Goal: Communication & Community: Answer question/provide support

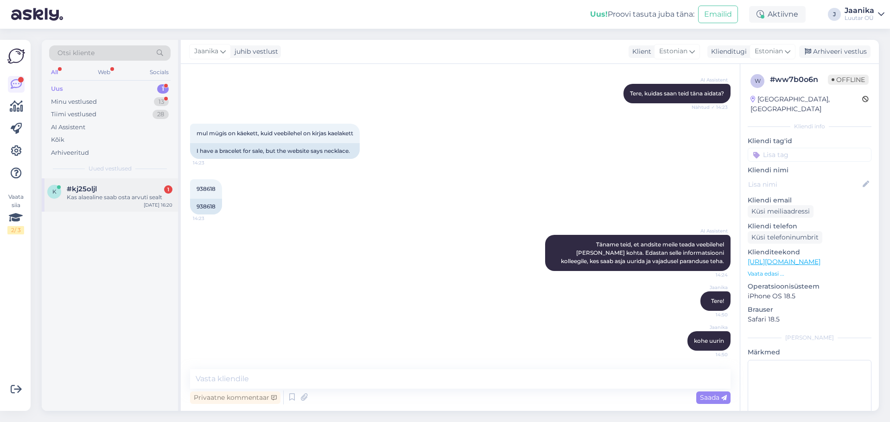
click at [121, 186] on div "#kj25oljl 1" at bounding box center [120, 189] width 106 height 8
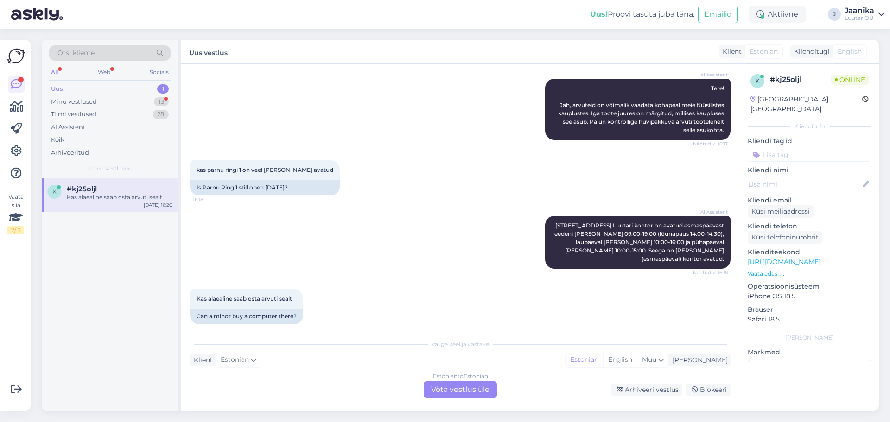
click at [447, 384] on div "Estonian to Estonian Võta vestlus üle" at bounding box center [460, 390] width 73 height 17
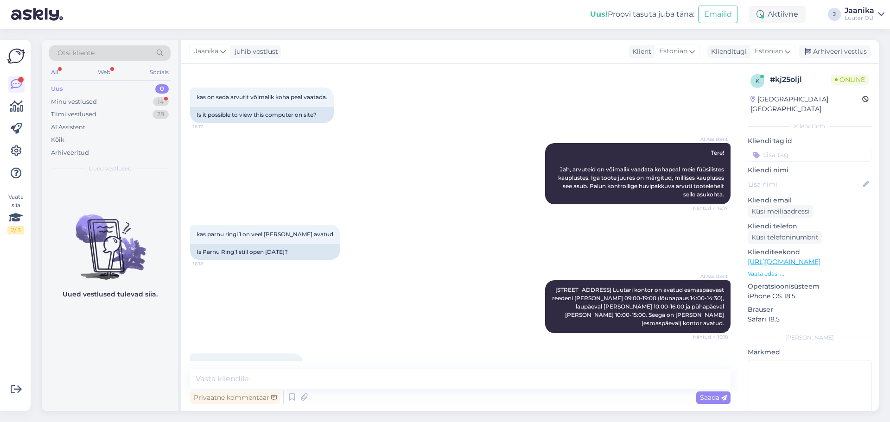
scroll to position [0, 0]
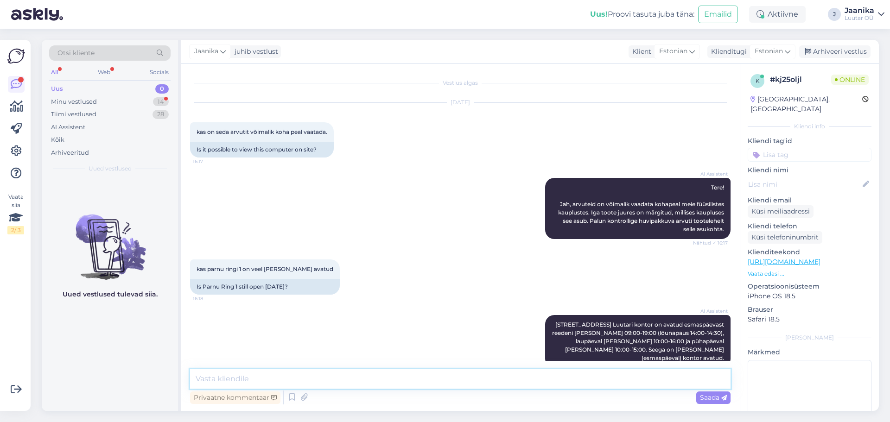
click at [339, 377] on textarea at bounding box center [460, 379] width 541 height 19
type textarea "Tere!"
click at [813, 258] on link "https://www.luutar.ee/slearvuti-lenovo-ideapad-slim-3-est" at bounding box center [784, 262] width 73 height 8
click at [270, 381] on textarea at bounding box center [460, 379] width 541 height 19
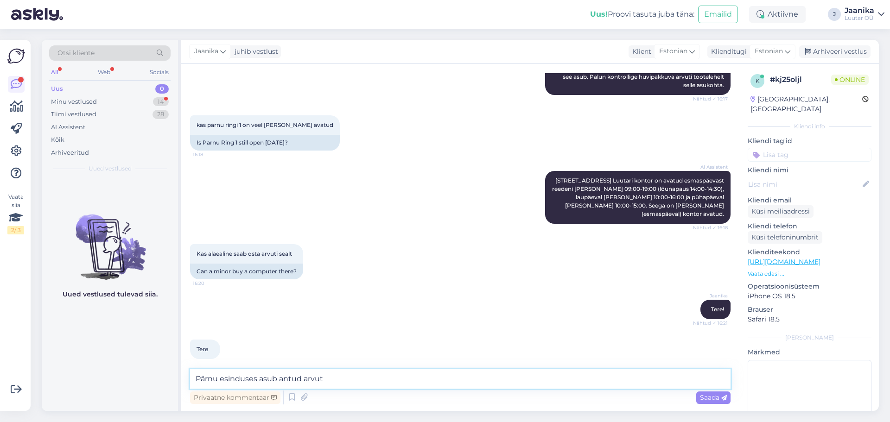
type textarea "Pärnu esinduses asub antud arvuti"
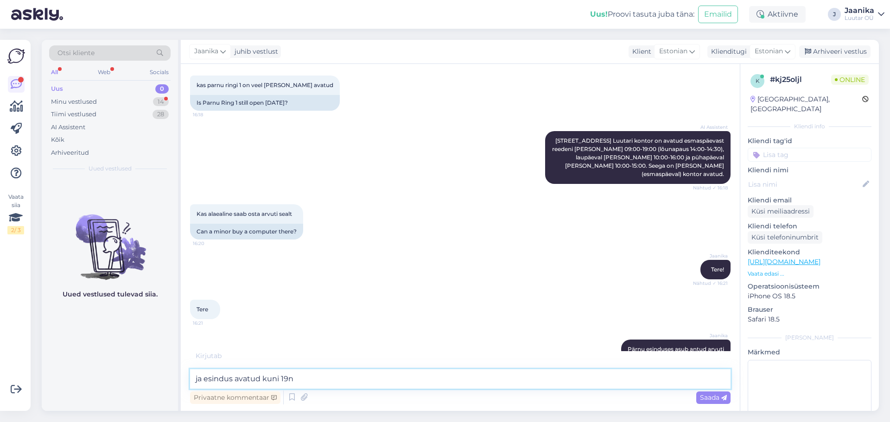
type textarea "ja esindus avatud kuni 19ni"
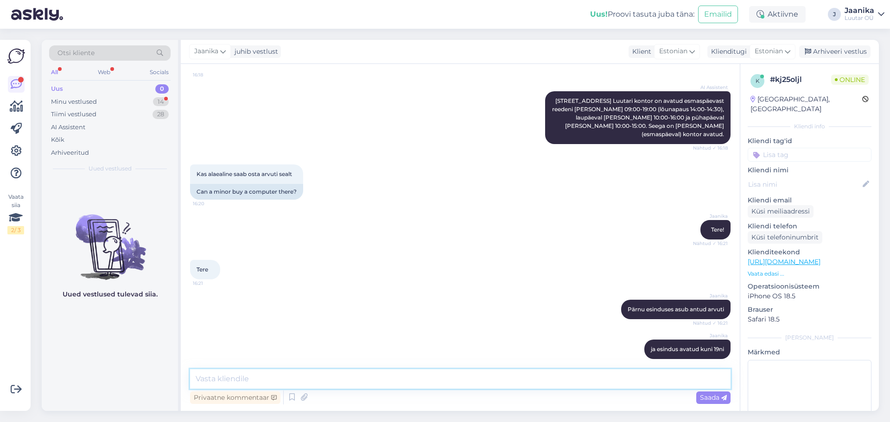
click at [280, 379] on textarea at bounding box center [460, 379] width 541 height 19
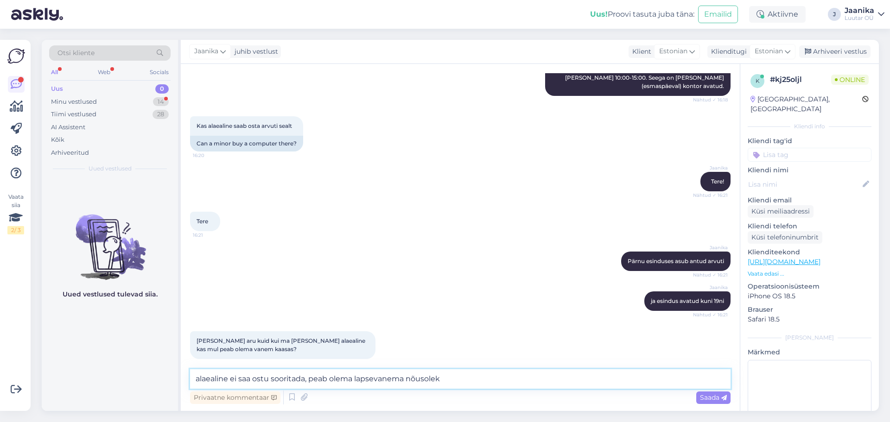
type textarea "alaealine ei saa ostu sooritada, peab olema lapsevanema nõusoleks"
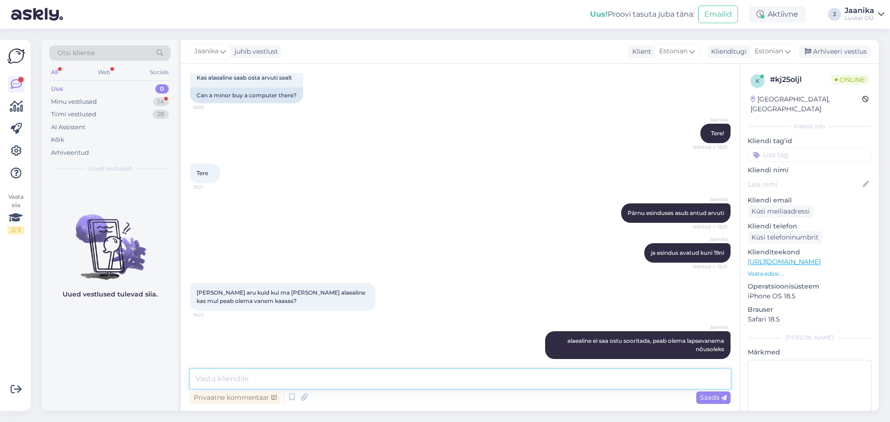
click at [357, 377] on textarea at bounding box center [460, 379] width 541 height 19
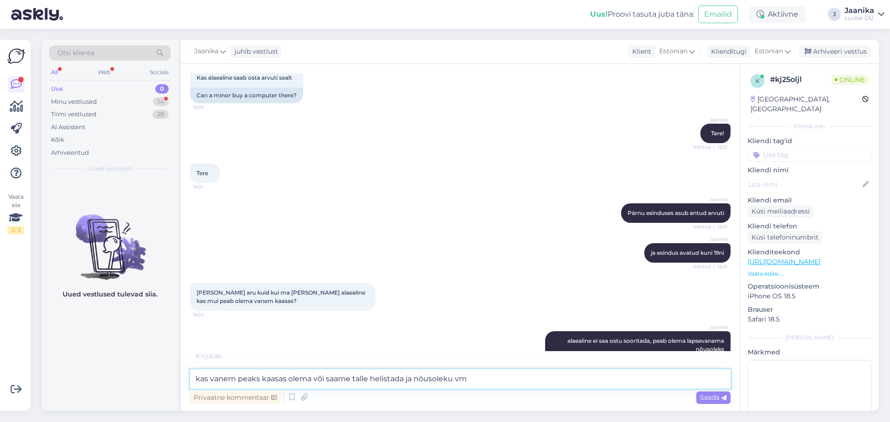
type textarea "kas vanem peaks kaasas olema või saame talle helistada ja nõusoleku vms"
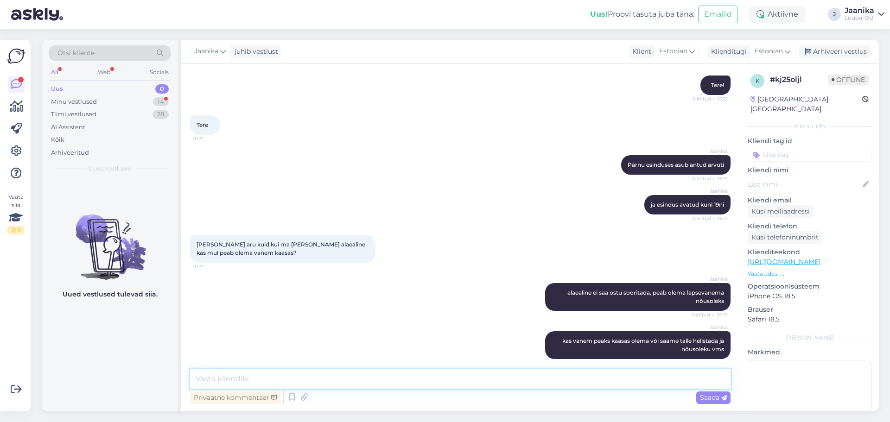
scroll to position [409, 0]
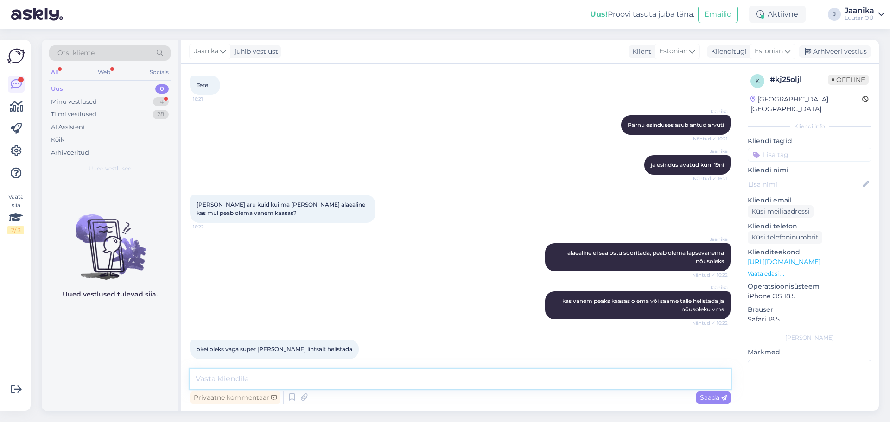
click at [277, 380] on textarea at bounding box center [460, 379] width 541 height 19
click at [80, 99] on div "Minu vestlused" at bounding box center [74, 101] width 46 height 9
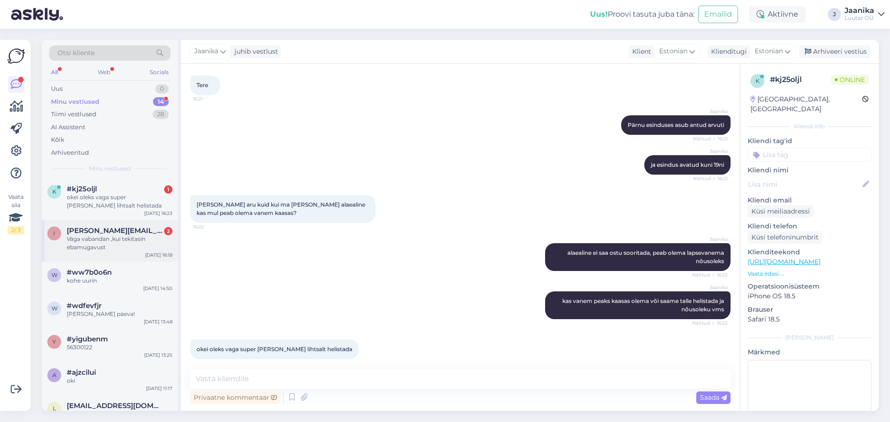
click at [91, 230] on span "[PERSON_NAME][EMAIL_ADDRESS][DOMAIN_NAME]" at bounding box center [115, 231] width 96 height 8
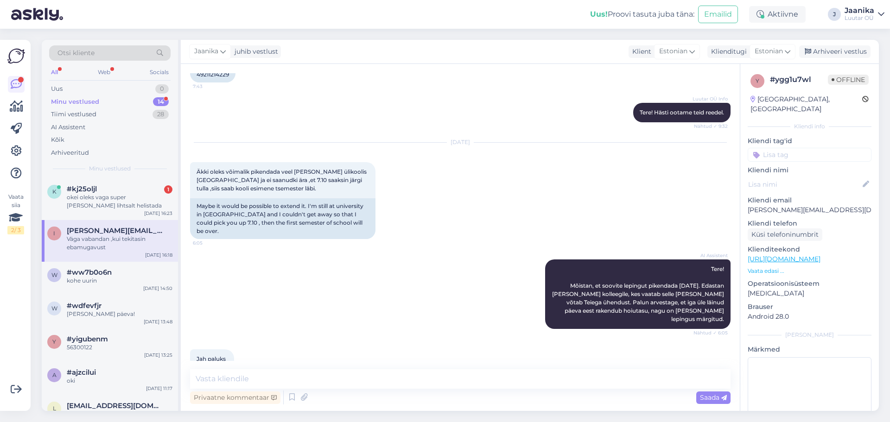
scroll to position [603, 0]
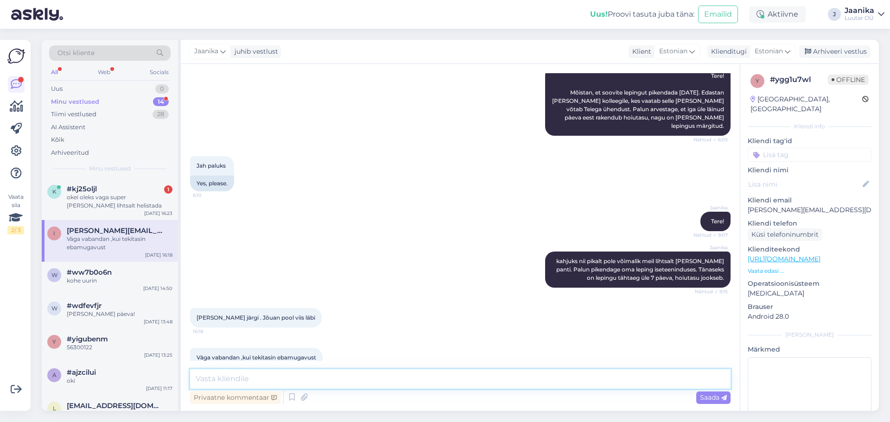
click at [297, 375] on textarea at bounding box center [460, 379] width 541 height 19
type textarea "e [PERSON_NAME]."
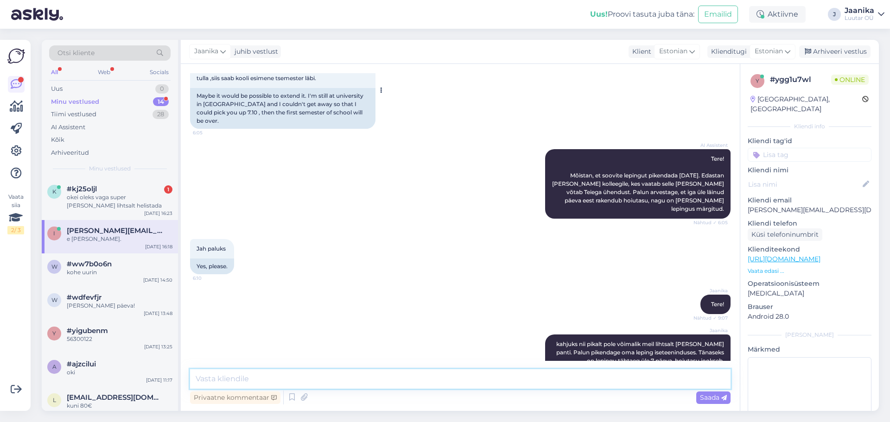
scroll to position [643, 0]
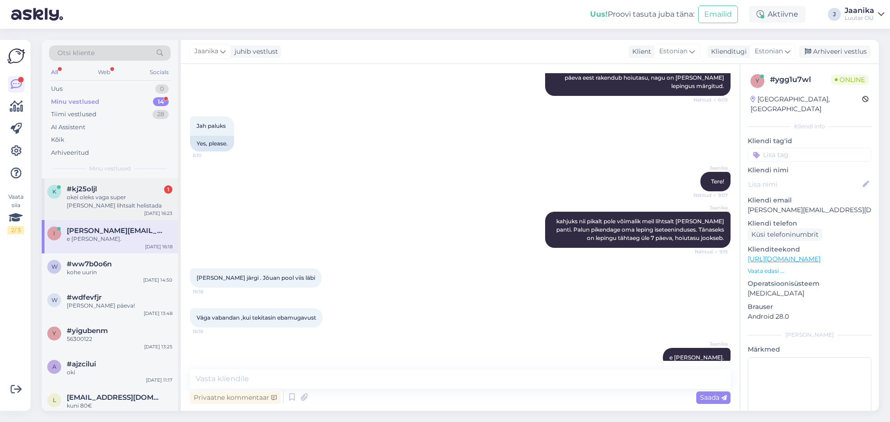
click at [133, 202] on div "okei oleks vaga super [PERSON_NAME] lihtsalt helistada" at bounding box center [120, 201] width 106 height 17
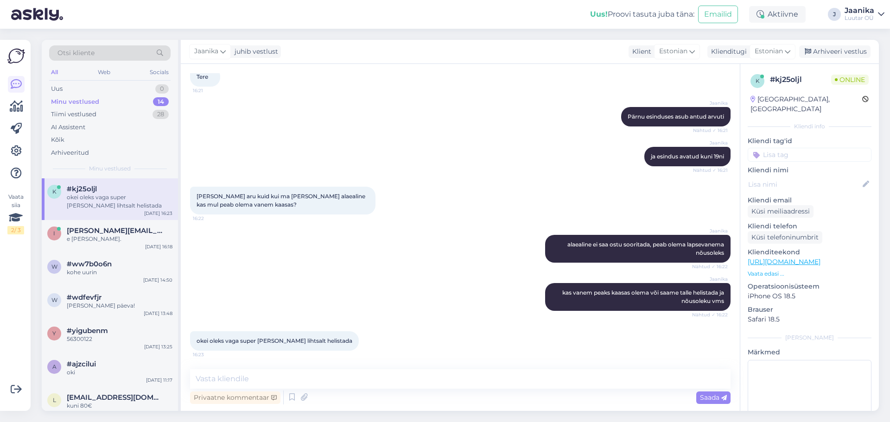
scroll to position [409, 0]
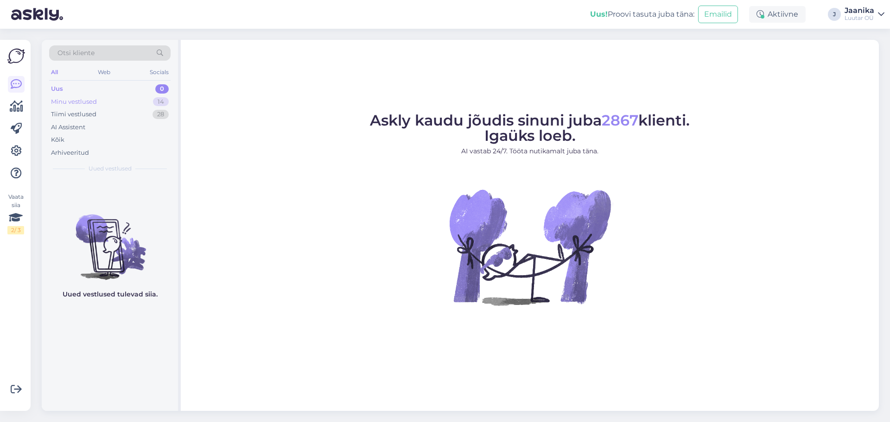
click at [64, 101] on div "Minu vestlused" at bounding box center [74, 101] width 46 height 9
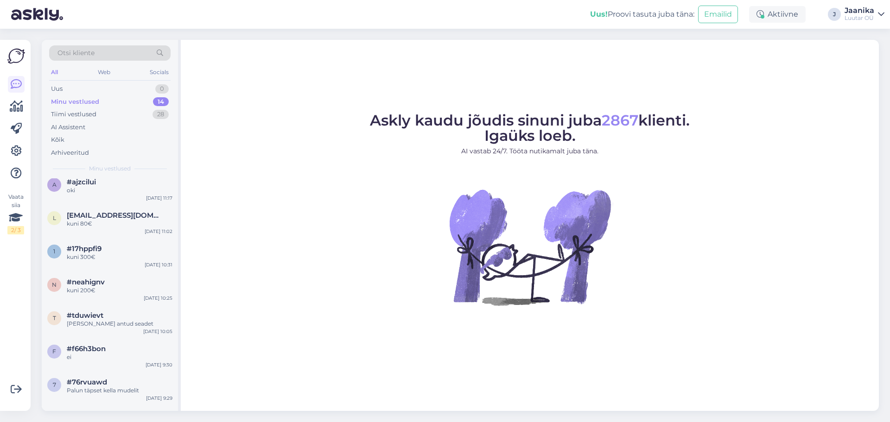
scroll to position [251, 0]
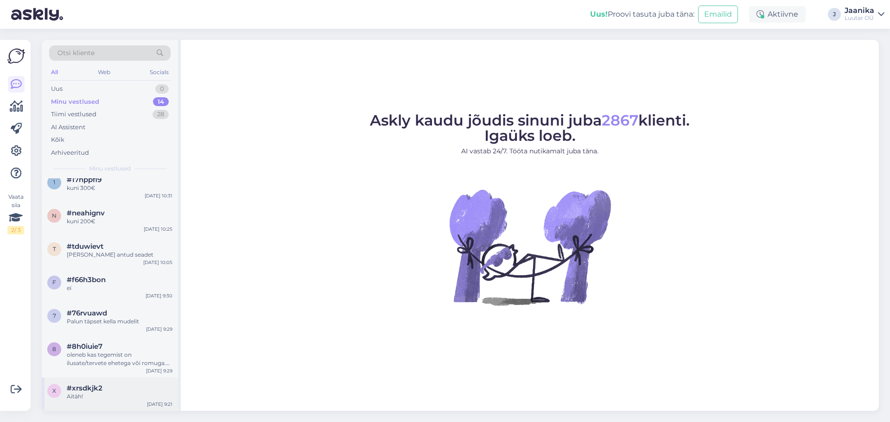
click at [105, 277] on div "Aitäh!" at bounding box center [120, 397] width 106 height 8
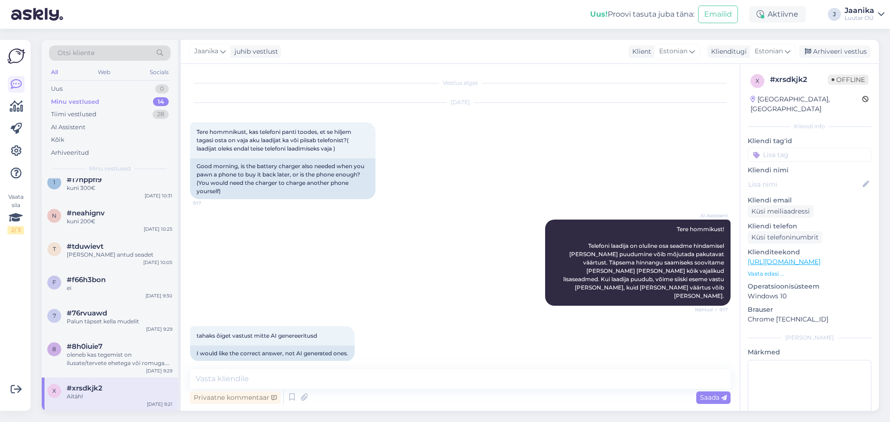
scroll to position [307, 0]
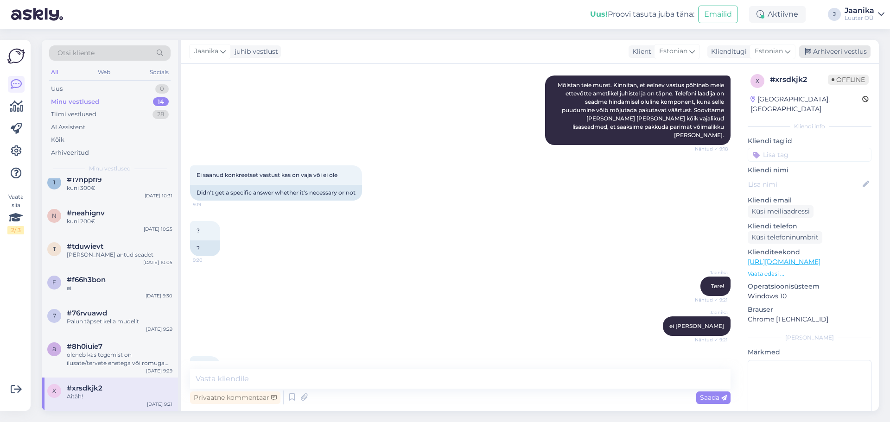
click at [441, 51] on div "Arhiveeri vestlus" at bounding box center [835, 51] width 71 height 13
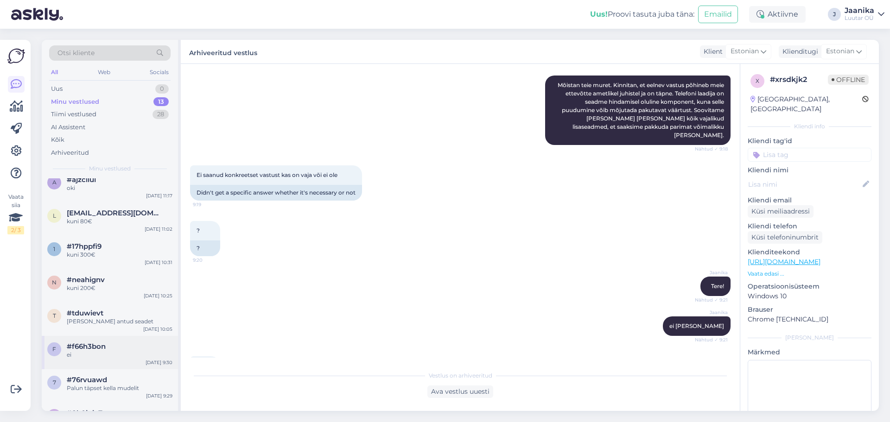
scroll to position [186, 0]
click at [91, 277] on span "#76rvuawd" at bounding box center [87, 379] width 40 height 8
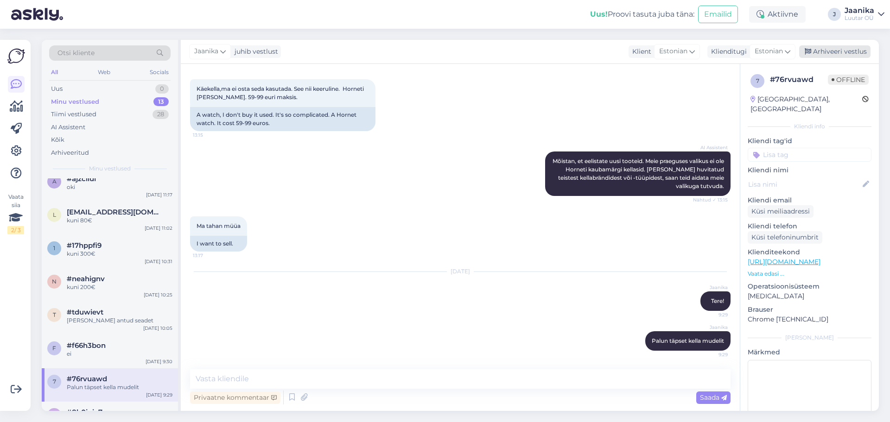
click at [441, 54] on div "Arhiveeri vestlus" at bounding box center [835, 51] width 71 height 13
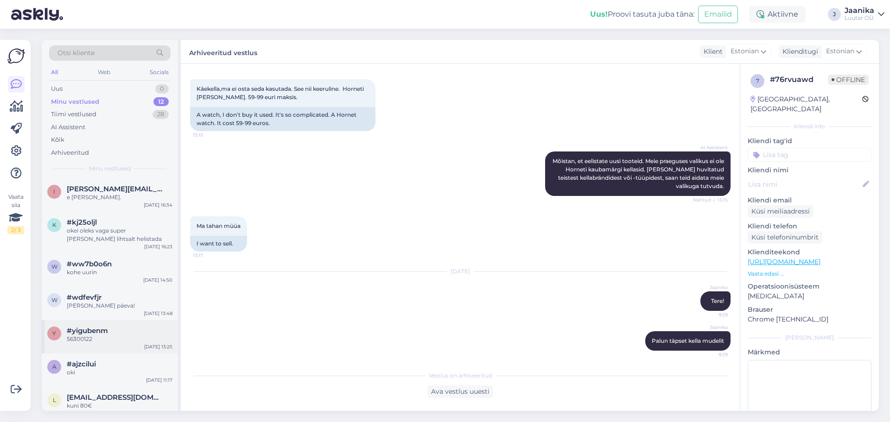
click at [96, 277] on div "56300122" at bounding box center [120, 339] width 106 height 8
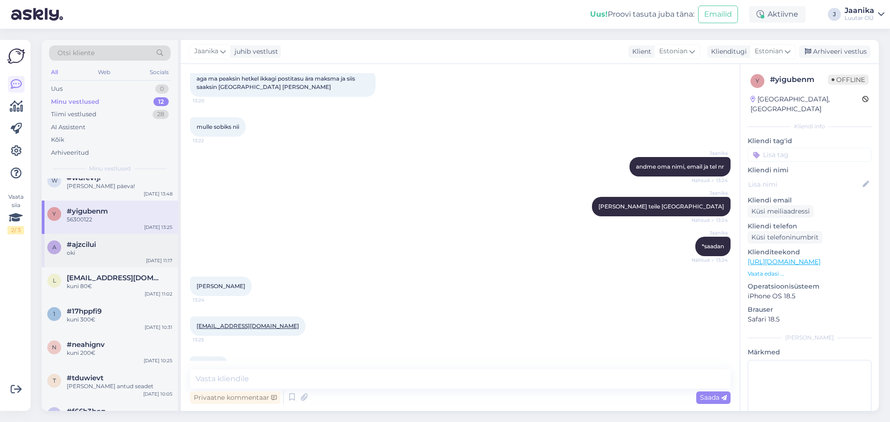
scroll to position [185, 0]
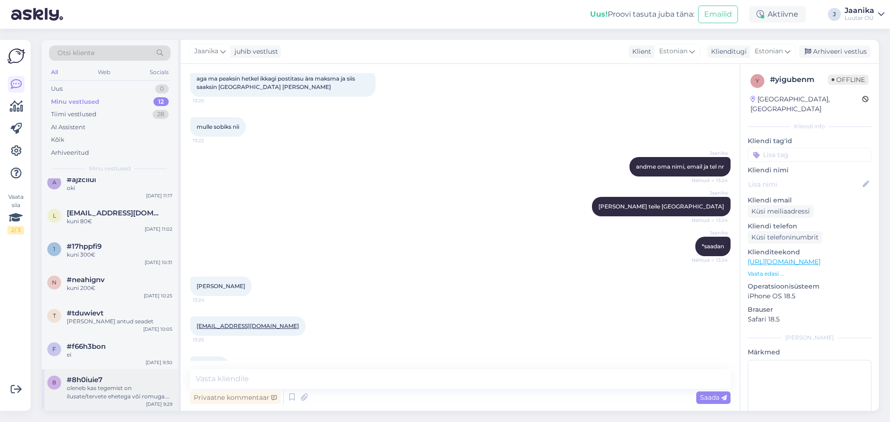
click at [95, 277] on div "oleneb kas tegemist on ilusate/tervete ehetega või romuga. vastavalt hinnakirja…" at bounding box center [120, 392] width 106 height 17
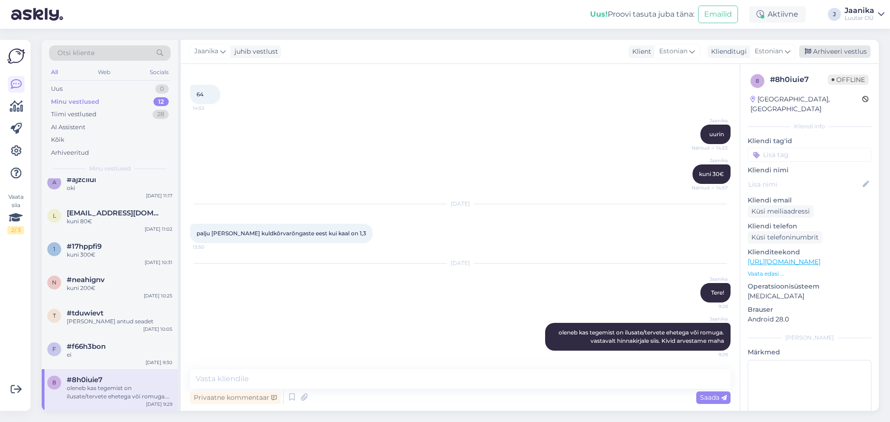
click at [441, 51] on div "Arhiveeri vestlus" at bounding box center [835, 51] width 71 height 13
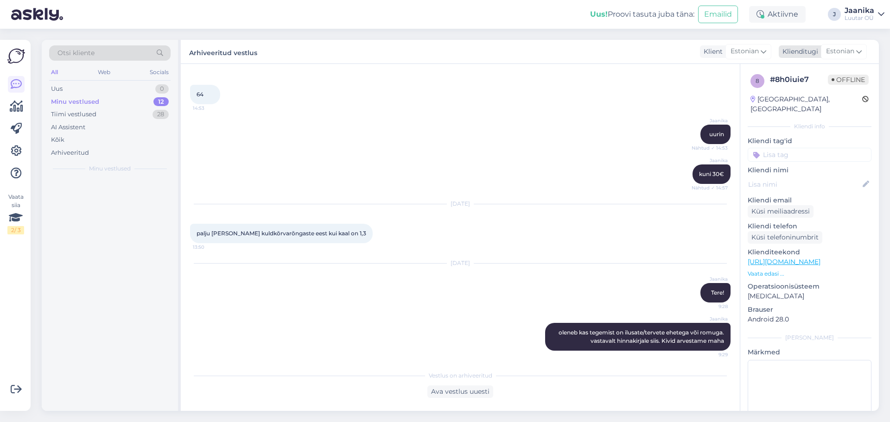
scroll to position [0, 0]
